Goal: Browse casually

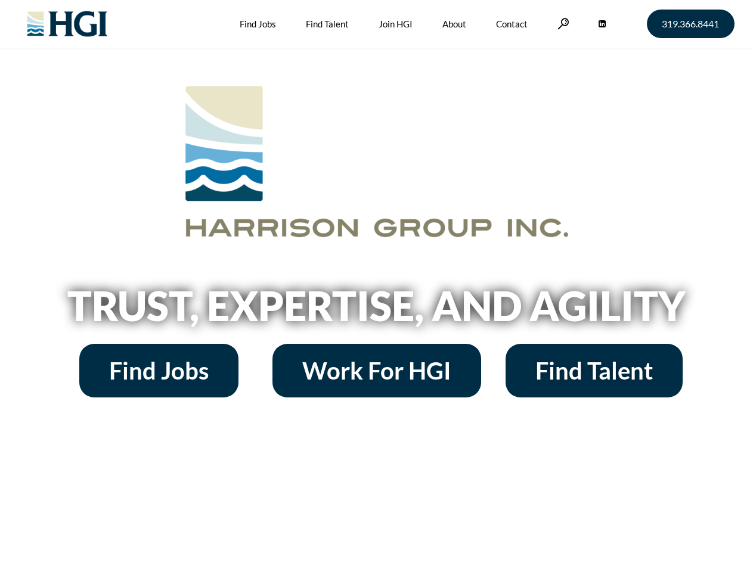
click at [376, 286] on h2 "Trust, Expertise, and Agility" at bounding box center [377, 306] width 680 height 41
click at [562, 23] on link at bounding box center [563, 23] width 12 height 11
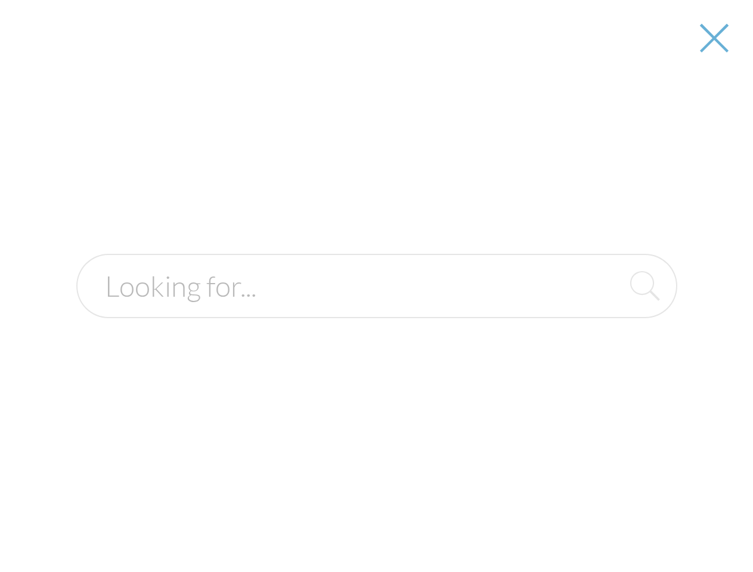
click at [376, 310] on div at bounding box center [376, 286] width 751 height 572
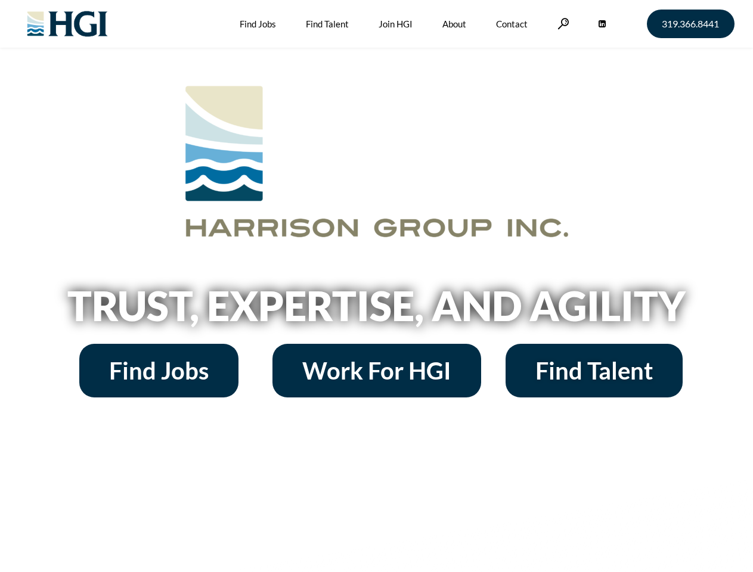
click at [376, 286] on h2 "Trust, Expertise, and Agility" at bounding box center [377, 306] width 680 height 41
click at [562, 23] on link at bounding box center [563, 23] width 12 height 11
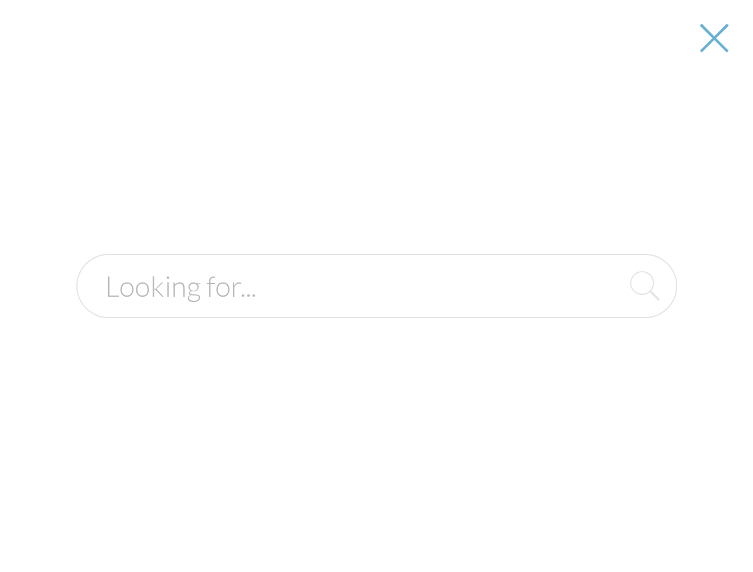
click at [376, 310] on div at bounding box center [376, 286] width 751 height 572
